Goal: Information Seeking & Learning: Learn about a topic

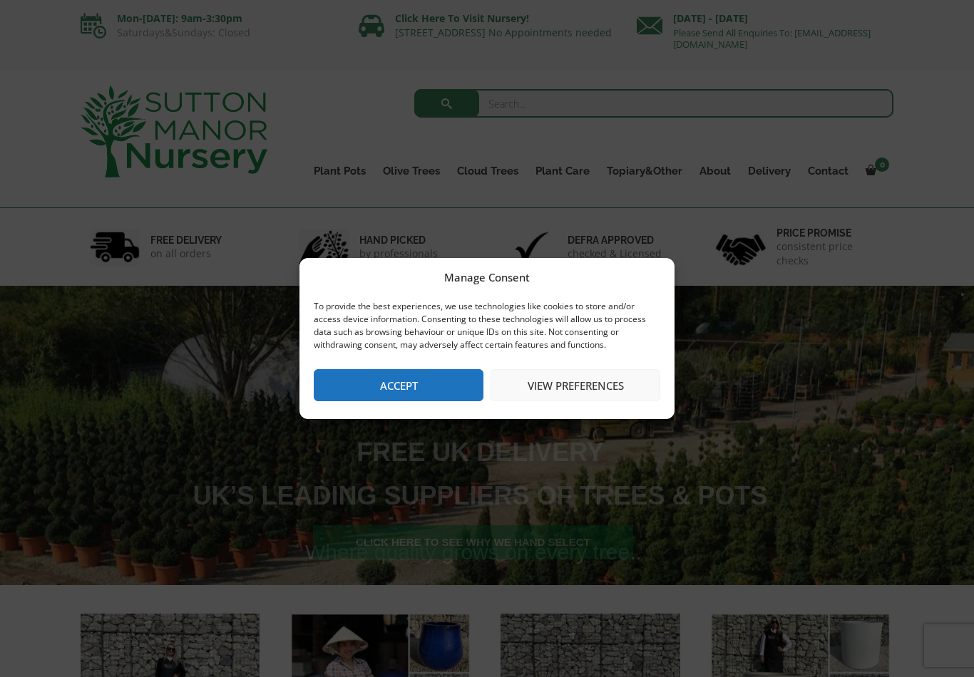
click at [426, 393] on button "Accept" at bounding box center [399, 385] width 170 height 32
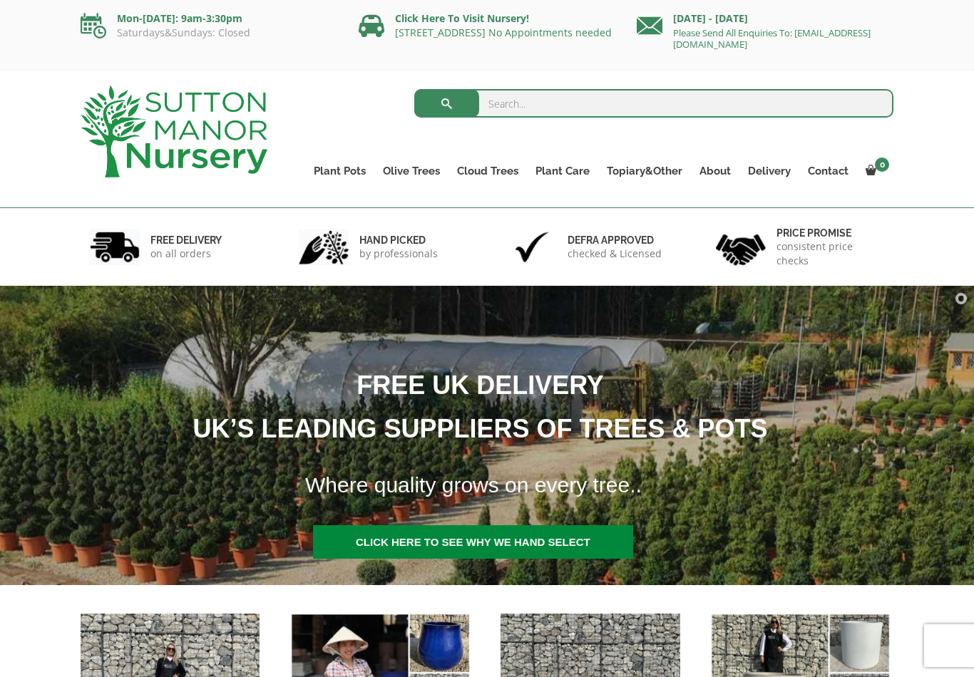
click at [0, 0] on link "Ilex Crenata Cloud Trees" at bounding box center [0, 0] width 0 height 0
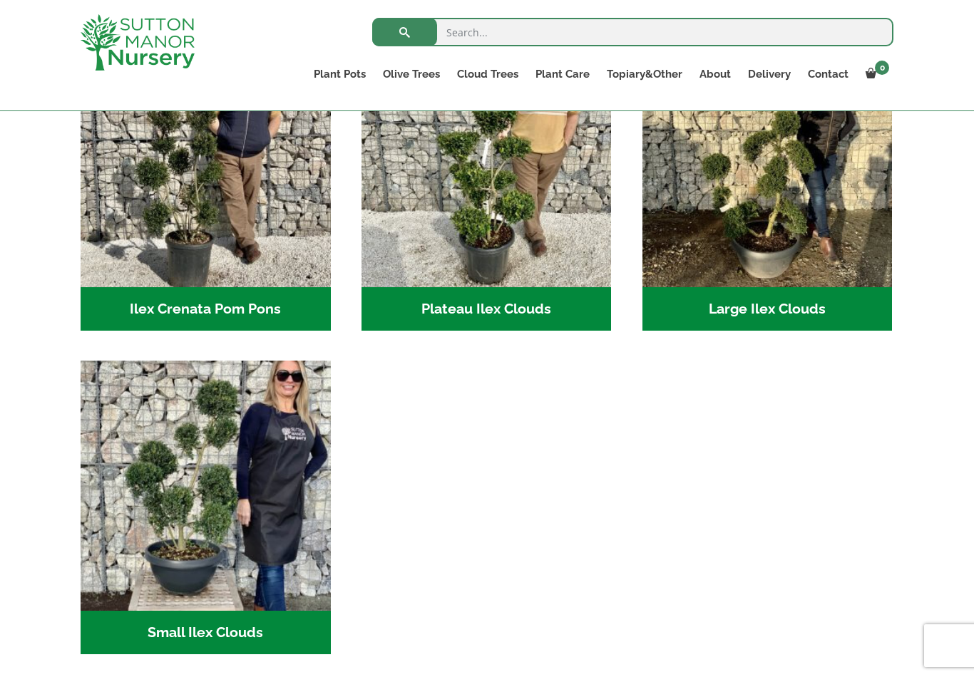
scroll to position [385, 0]
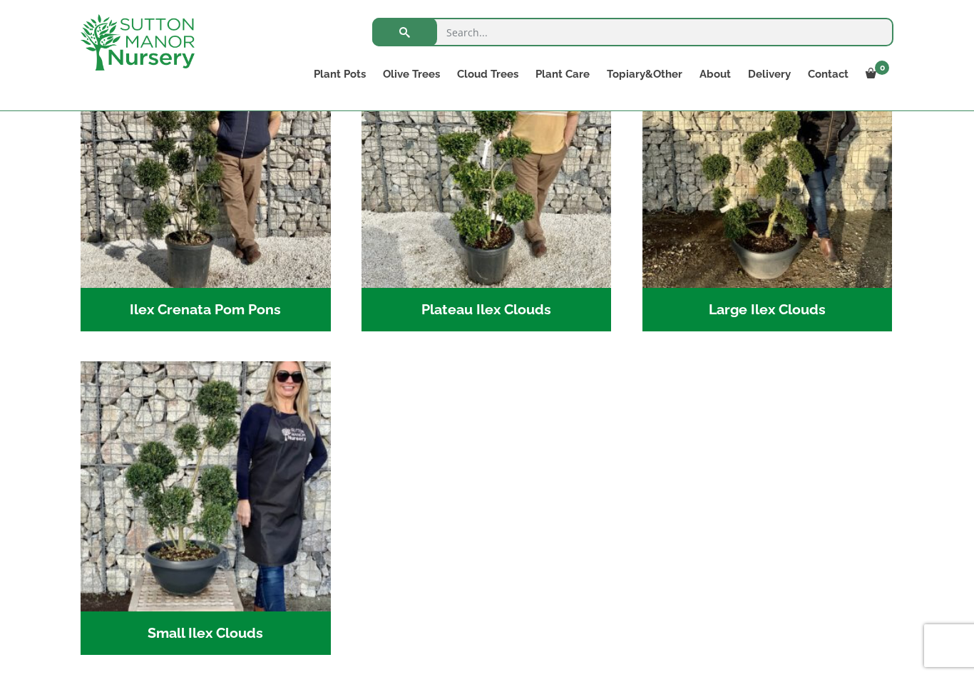
click at [212, 507] on img "Visit product category Small Ilex Clouds" at bounding box center [206, 486] width 250 height 250
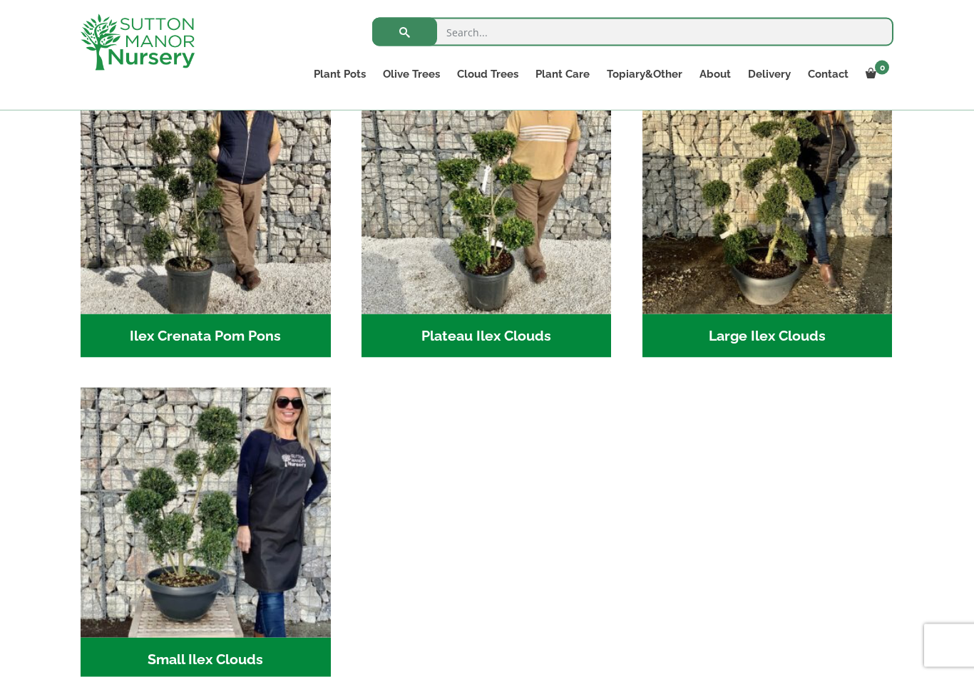
scroll to position [359, 0]
click at [506, 312] on img "Visit product category Plateau Ilex Clouds" at bounding box center [486, 188] width 250 height 250
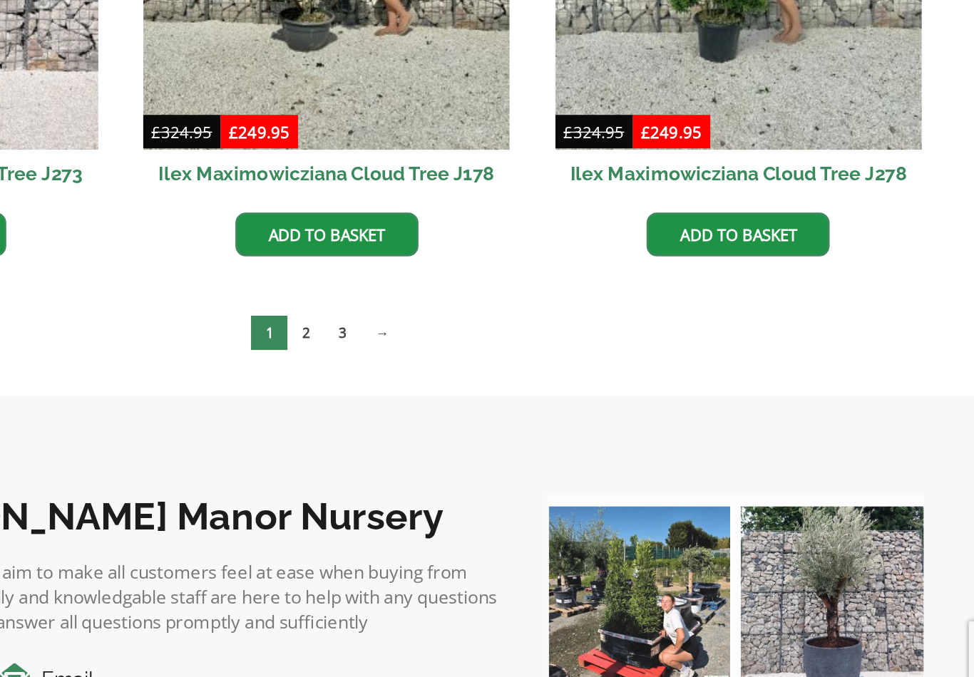
scroll to position [431, 0]
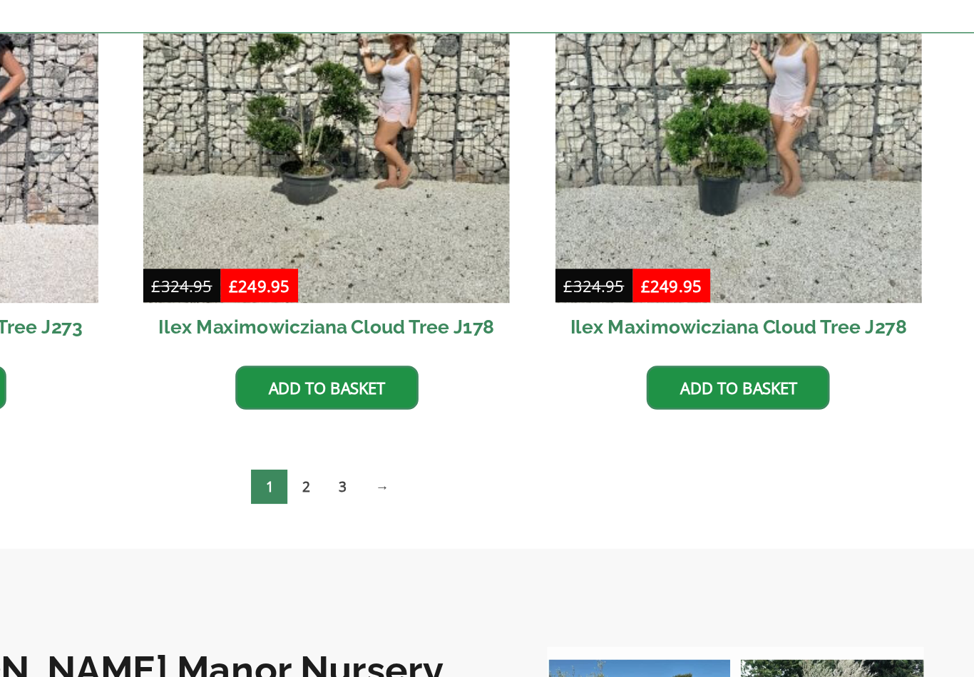
click at [485, 408] on link "3" at bounding box center [497, 420] width 25 height 24
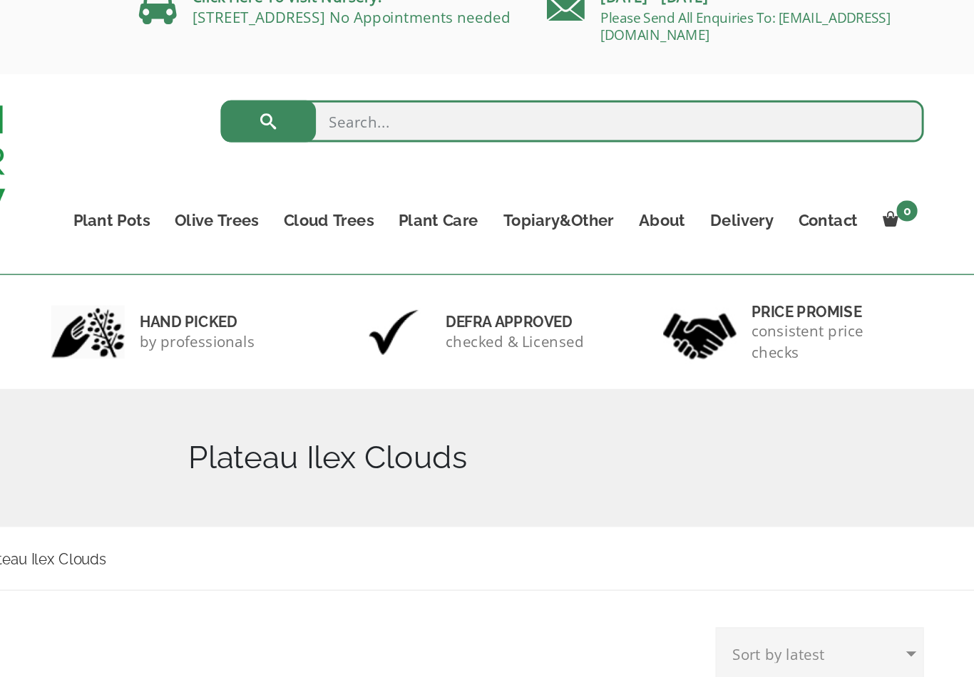
scroll to position [0, 0]
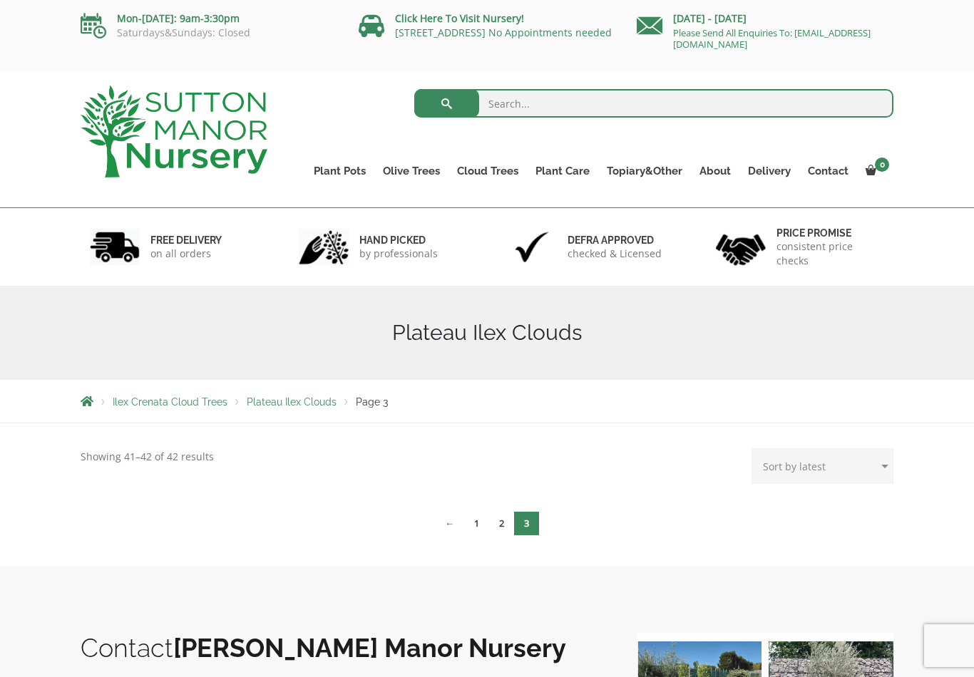
click at [489, 512] on link "2" at bounding box center [501, 524] width 25 height 24
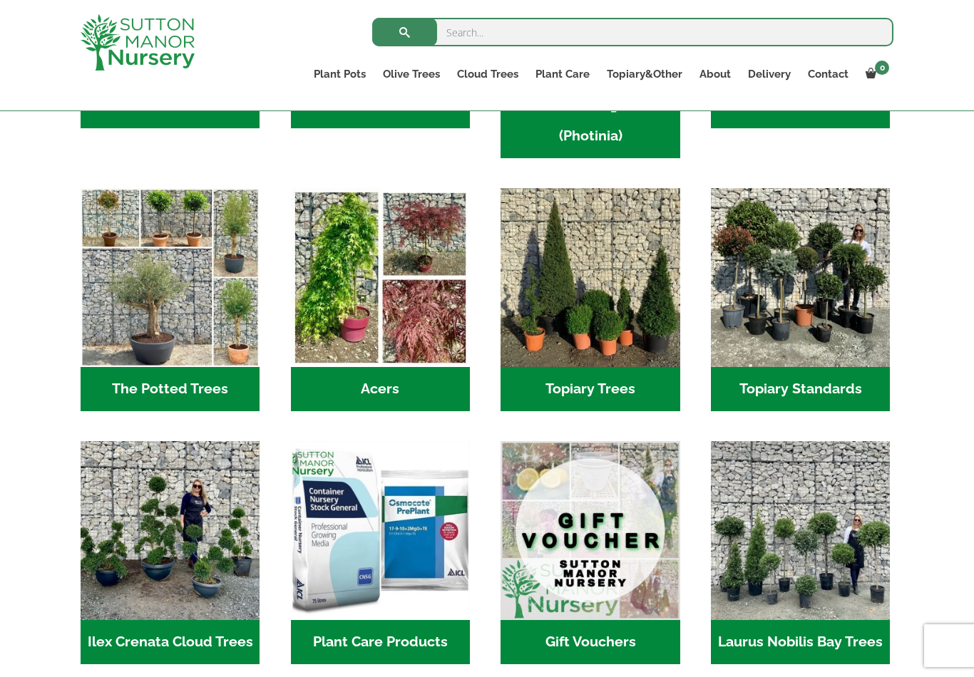
scroll to position [935, 0]
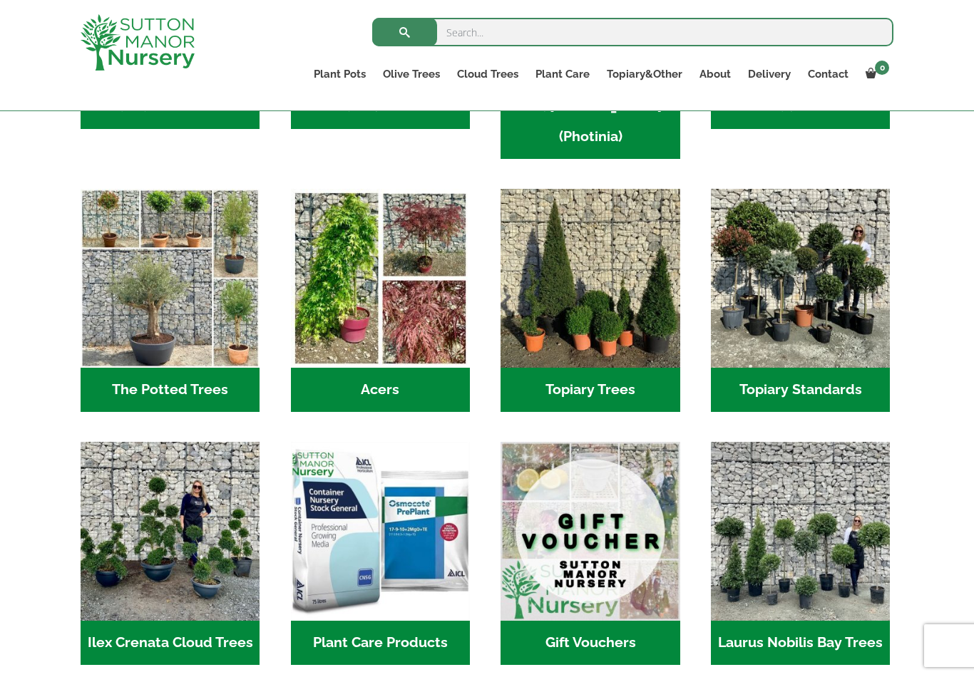
click at [574, 368] on h2 "Topiary Trees (5)" at bounding box center [589, 390] width 179 height 44
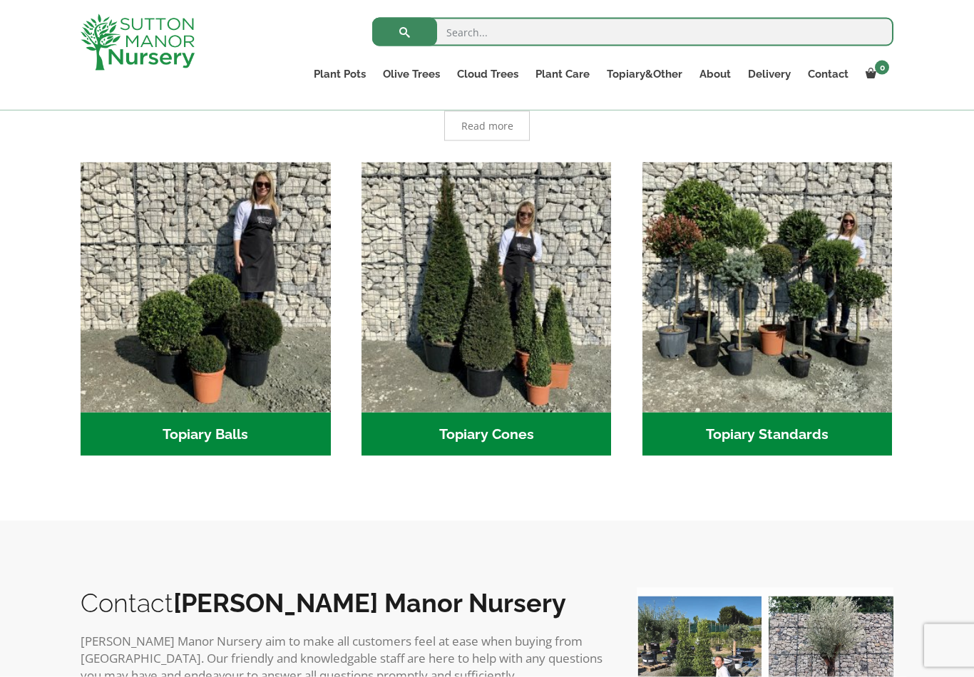
scroll to position [351, 0]
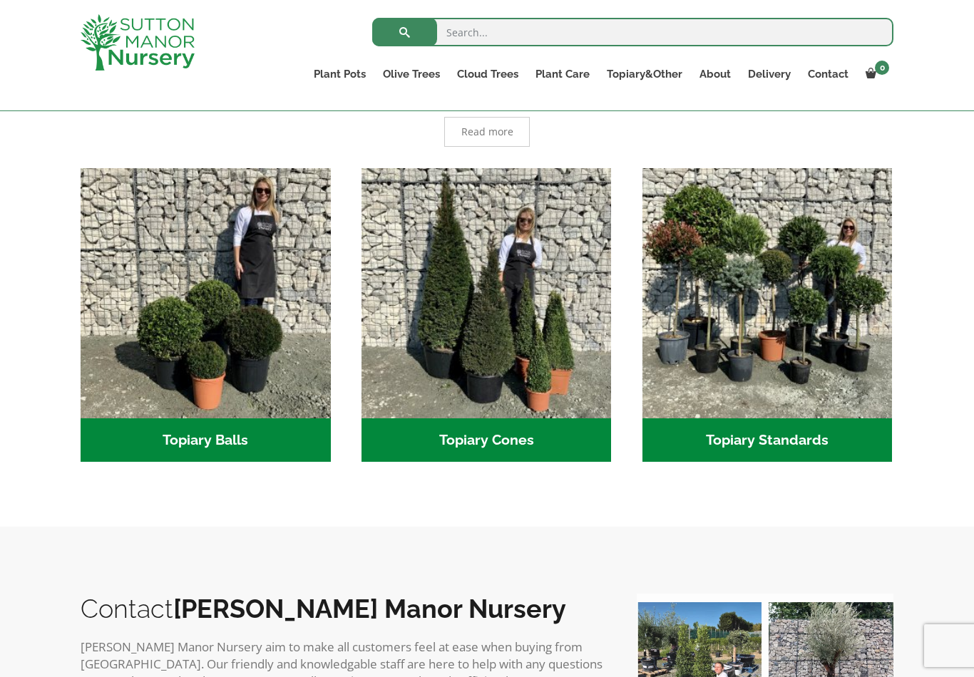
click at [251, 453] on h2 "Topiary Balls (1)" at bounding box center [206, 440] width 250 height 44
click at [518, 432] on h2 "Topiary Cones (1)" at bounding box center [486, 440] width 250 height 44
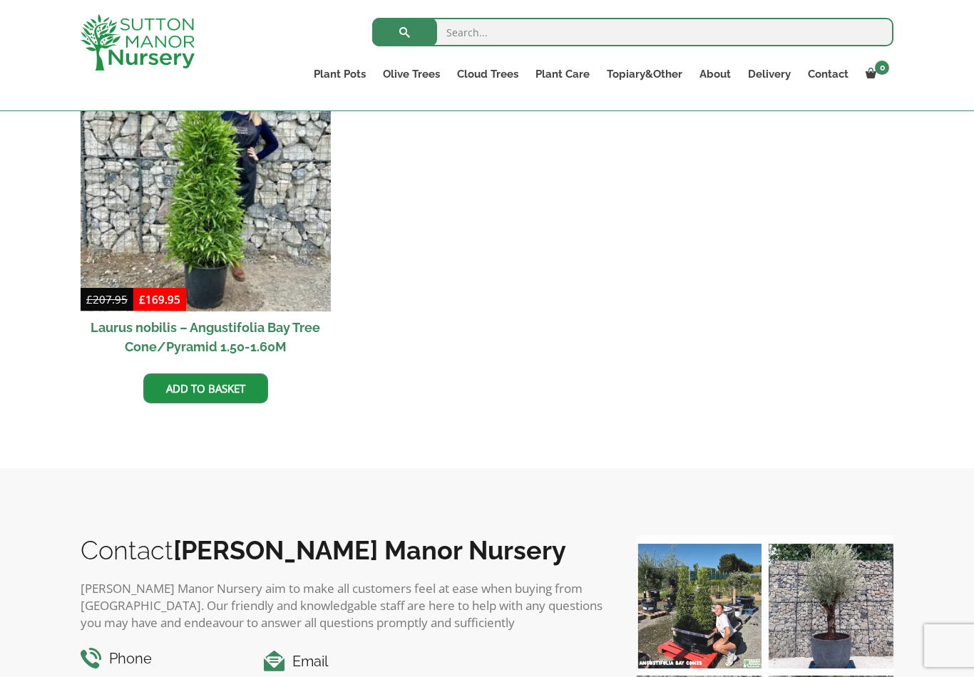
scroll to position [413, 0]
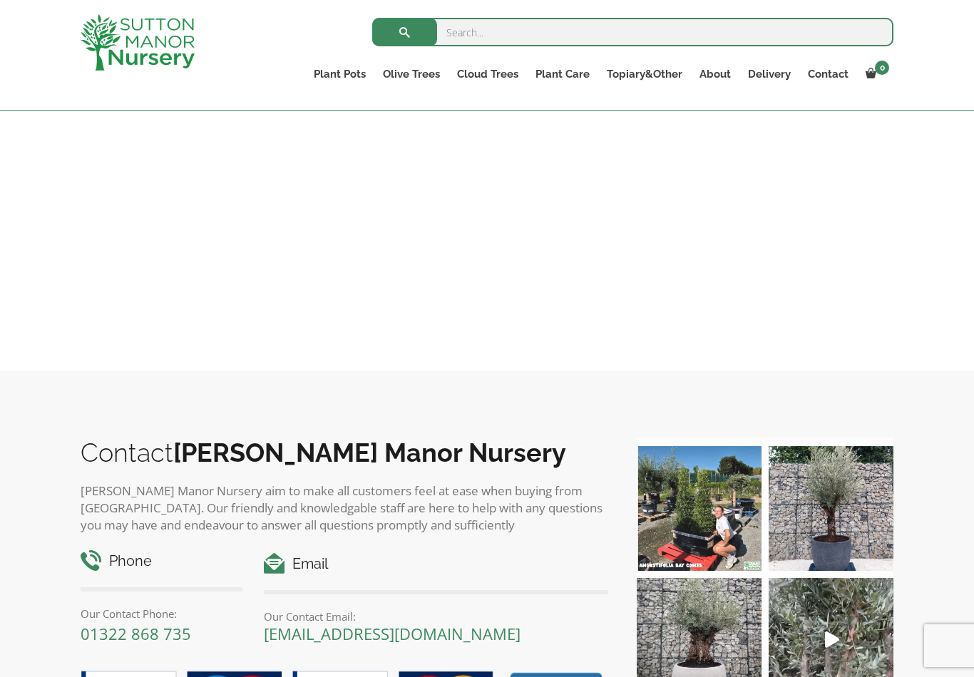
scroll to position [1552, 0]
